Goal: Ask a question: Seek information or help from site administrators or community

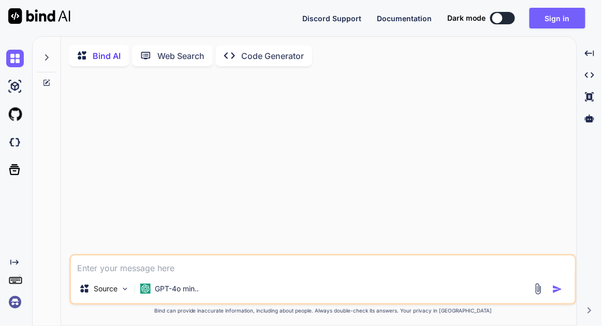
type textarea "x"
click at [550, 13] on button "Sign in" at bounding box center [558, 18] width 56 height 21
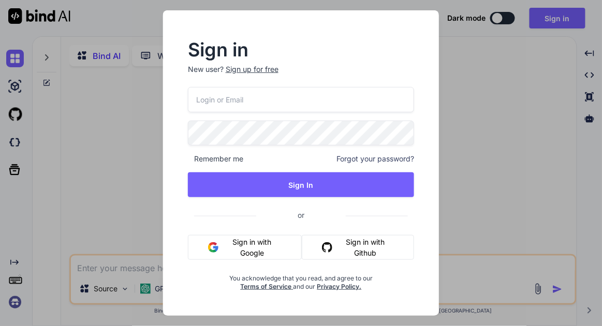
click at [272, 96] on input "email" at bounding box center [301, 99] width 226 height 25
type input "[EMAIL_ADDRESS][DOMAIN_NAME]"
click at [267, 178] on button "Sign In" at bounding box center [301, 184] width 226 height 25
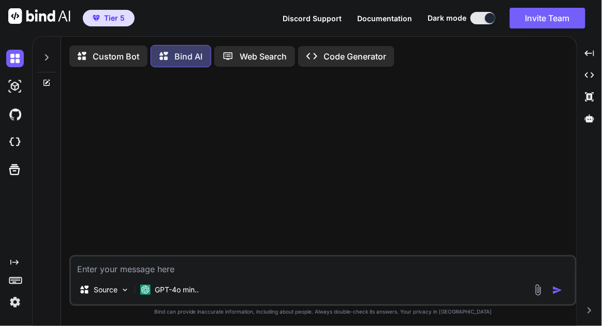
click at [201, 269] on textarea at bounding box center [323, 266] width 504 height 19
paste textarea "Fidelity Integrity Competency Consumer Information Discriminatory Practices Inf…"
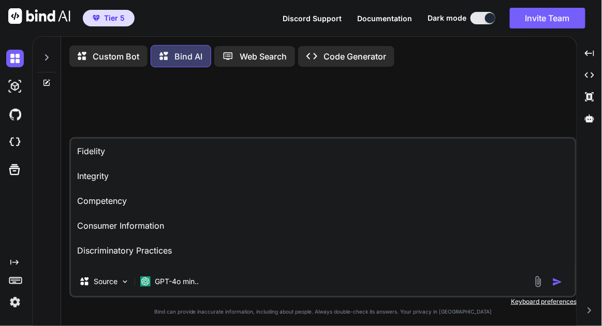
scroll to position [13, 0]
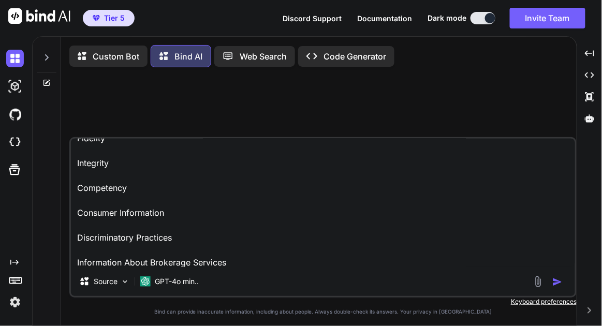
type textarea "Fidelity Integrity Competency Consumer Information Discriminatory Practices Inf…"
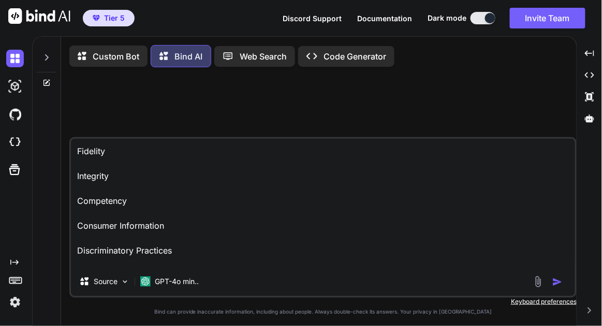
click at [77, 155] on textarea "Fidelity Integrity Competency Consumer Information Discriminatory Practices Inf…" at bounding box center [323, 203] width 504 height 128
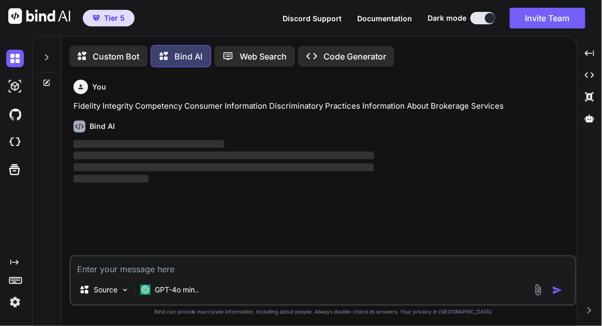
scroll to position [4, 0]
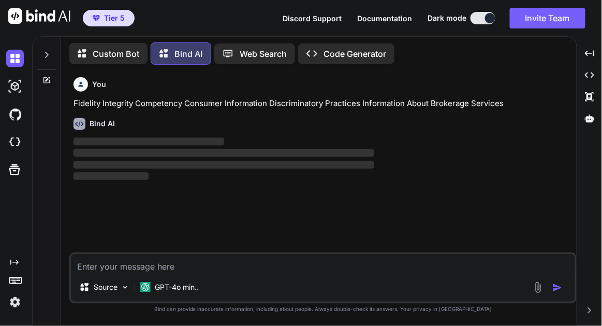
click at [177, 263] on textarea at bounding box center [323, 263] width 504 height 19
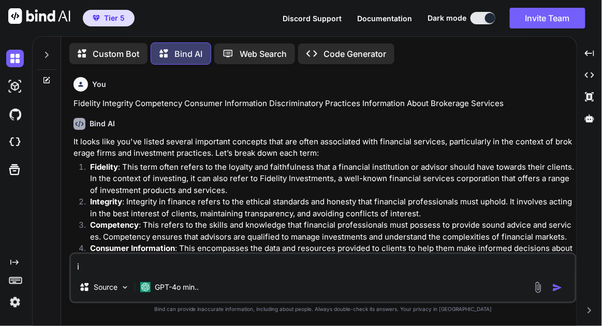
click at [169, 270] on textarea "i" at bounding box center [323, 263] width 504 height 19
type textarea "i need an accryntm for these to remember"
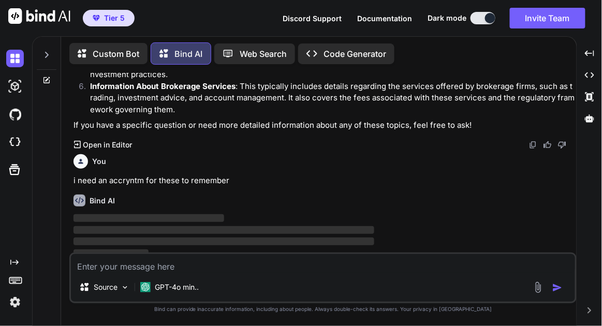
scroll to position [226, 0]
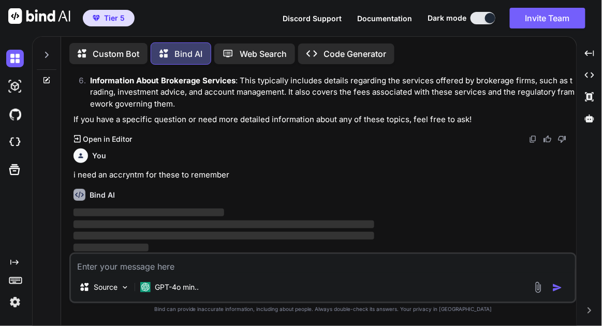
click at [169, 270] on textarea at bounding box center [323, 263] width 504 height 19
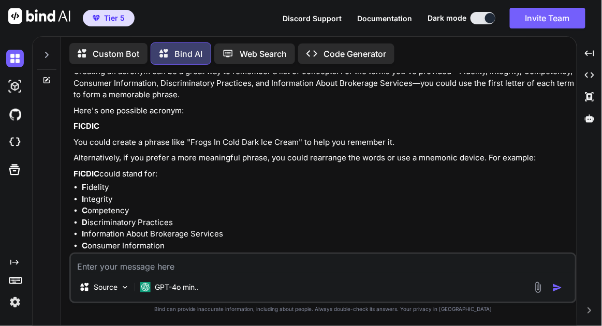
scroll to position [412, 0]
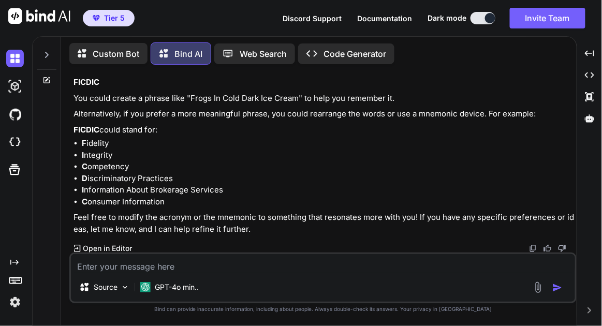
click at [242, 261] on textarea at bounding box center [323, 263] width 504 height 19
type textarea "retry"
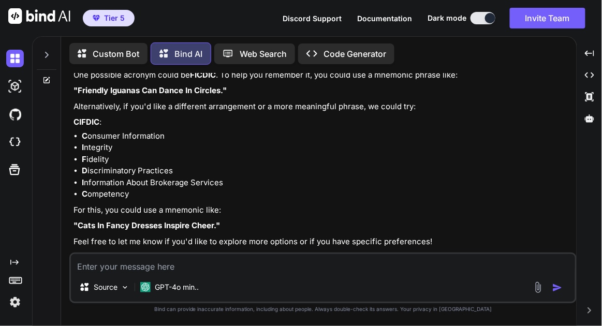
scroll to position [699, 0]
